Goal: Find specific page/section: Find specific page/section

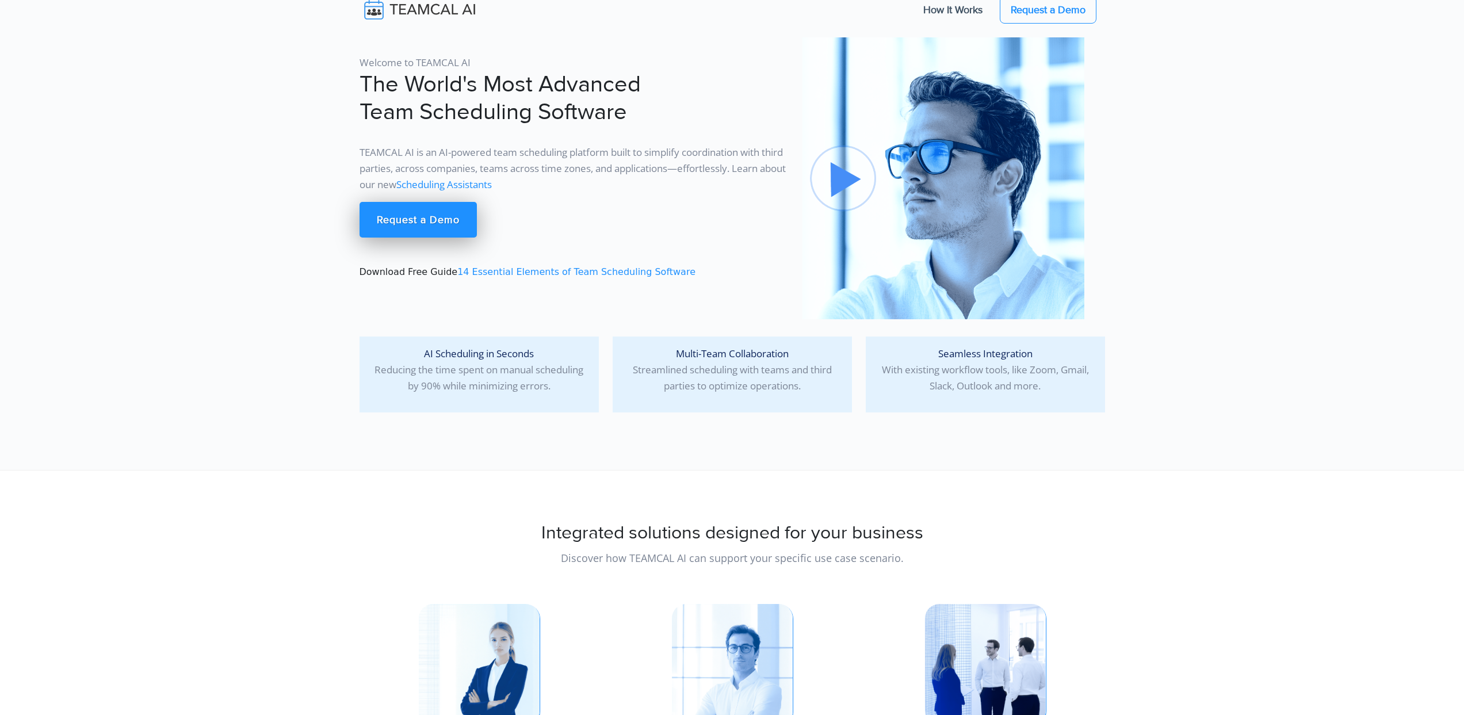
scroll to position [7, 0]
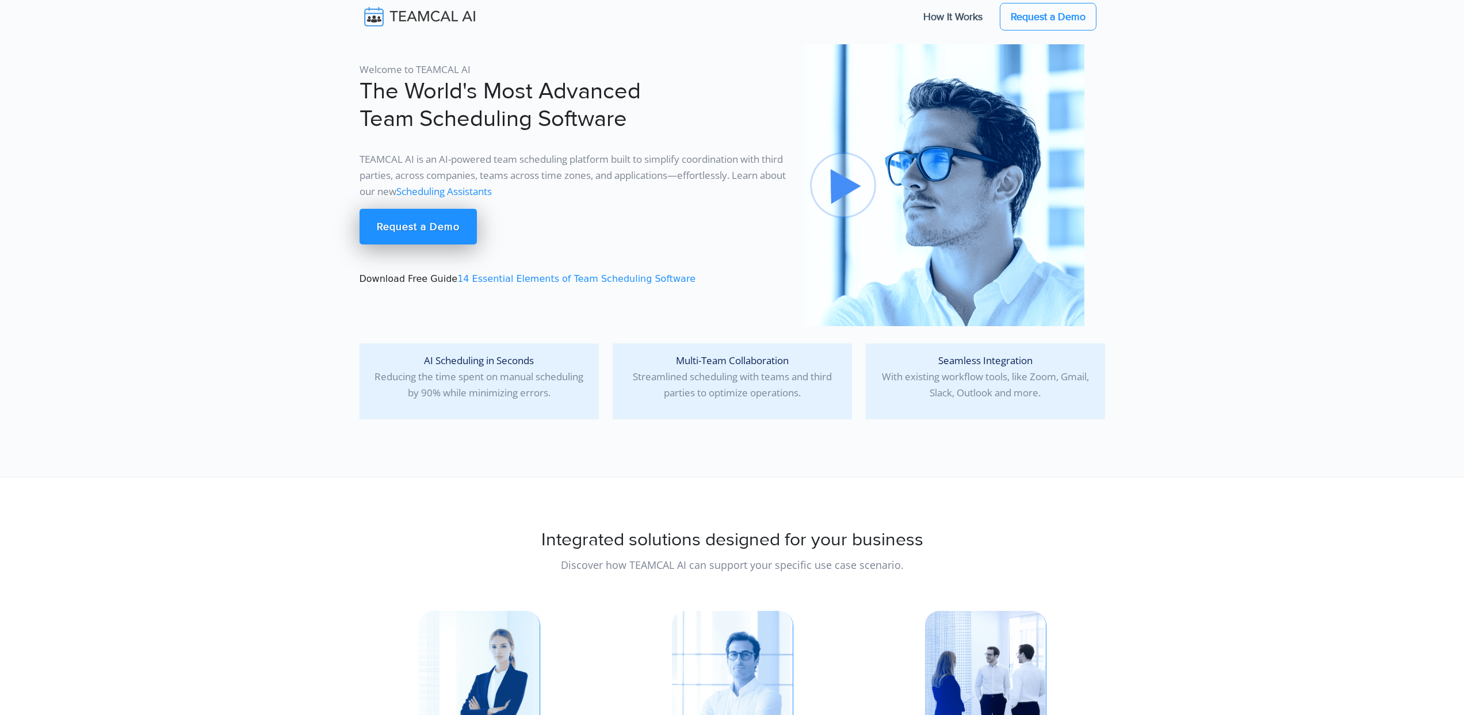
click at [442, 23] on img at bounding box center [427, 17] width 137 height 24
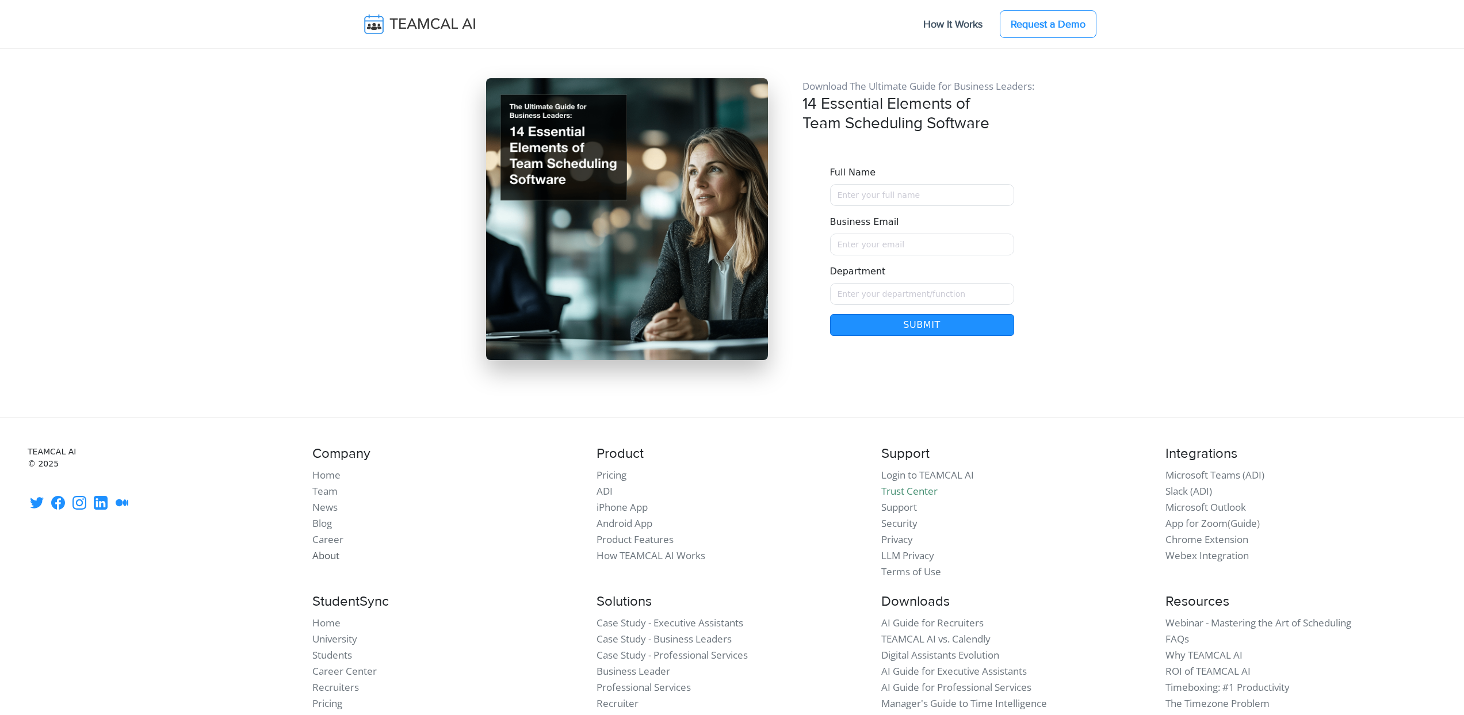
scroll to position [9735, 0]
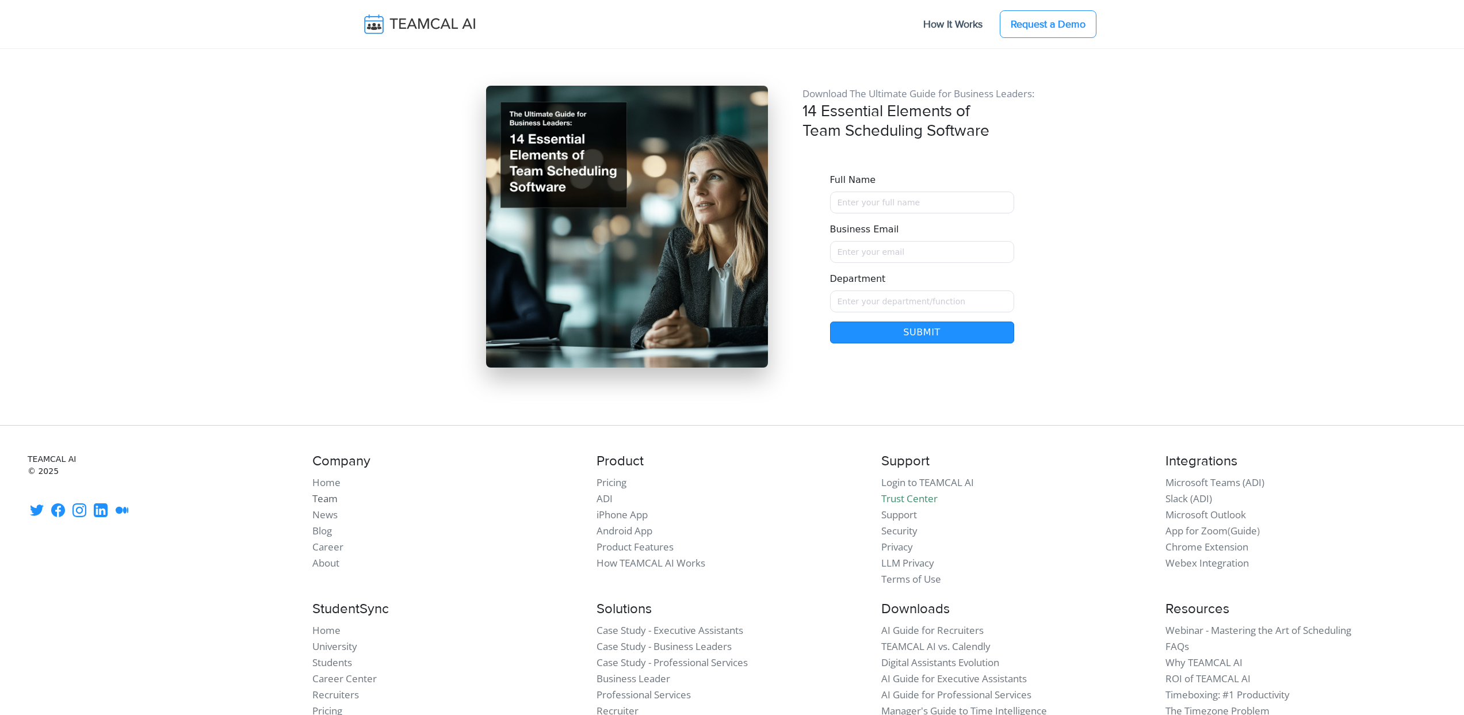
click at [334, 492] on link "Team" at bounding box center [324, 498] width 25 height 13
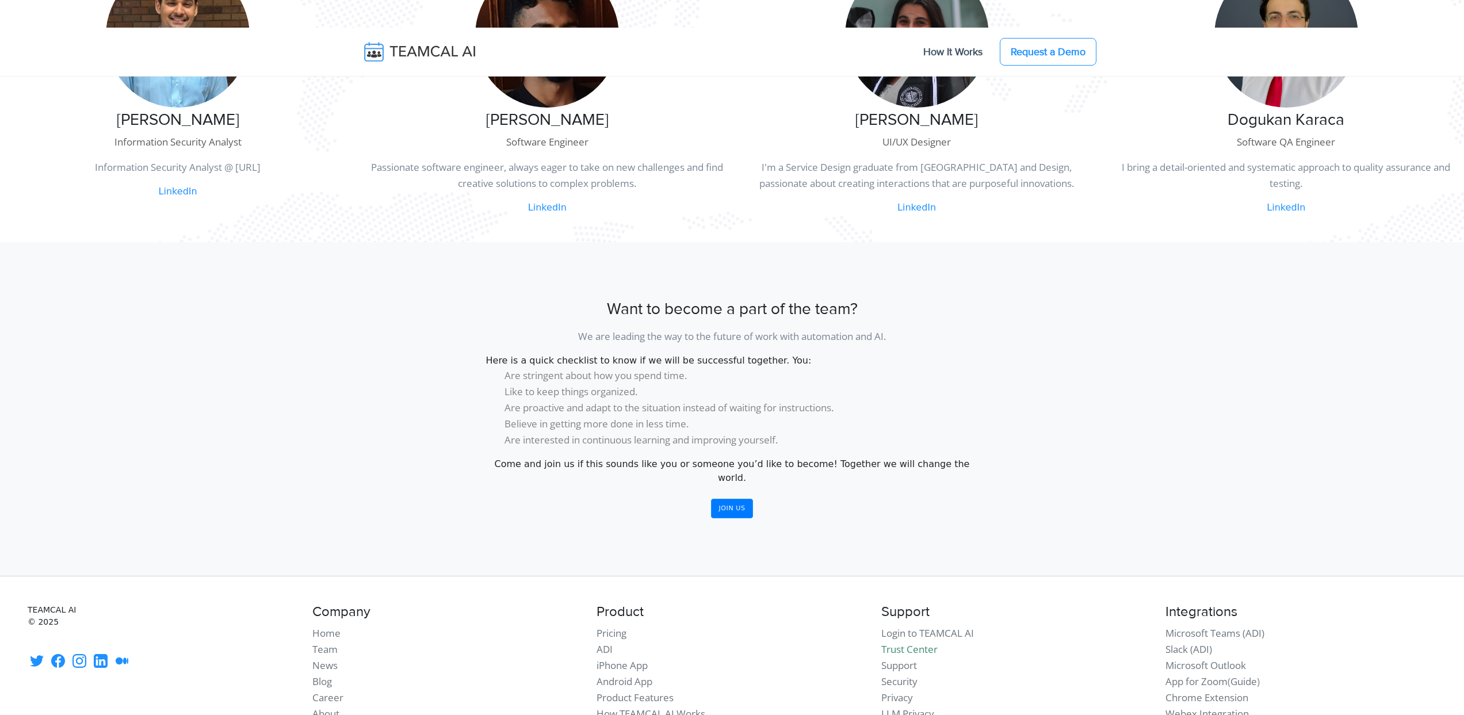
scroll to position [773, 0]
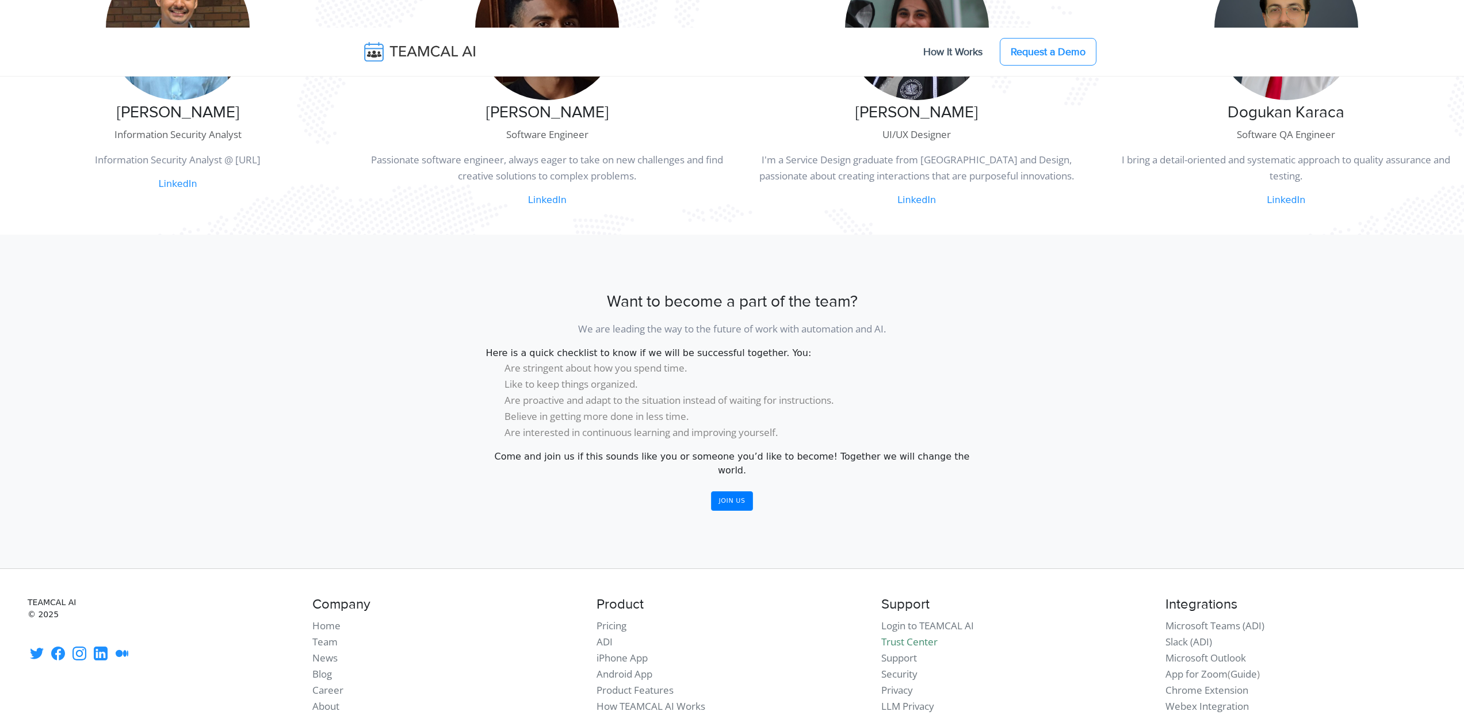
click at [992, 458] on div "Want to become a part of the team? We are leading the way to the future of work…" at bounding box center [732, 401] width 759 height 219
